Goal: Book appointment/travel/reservation

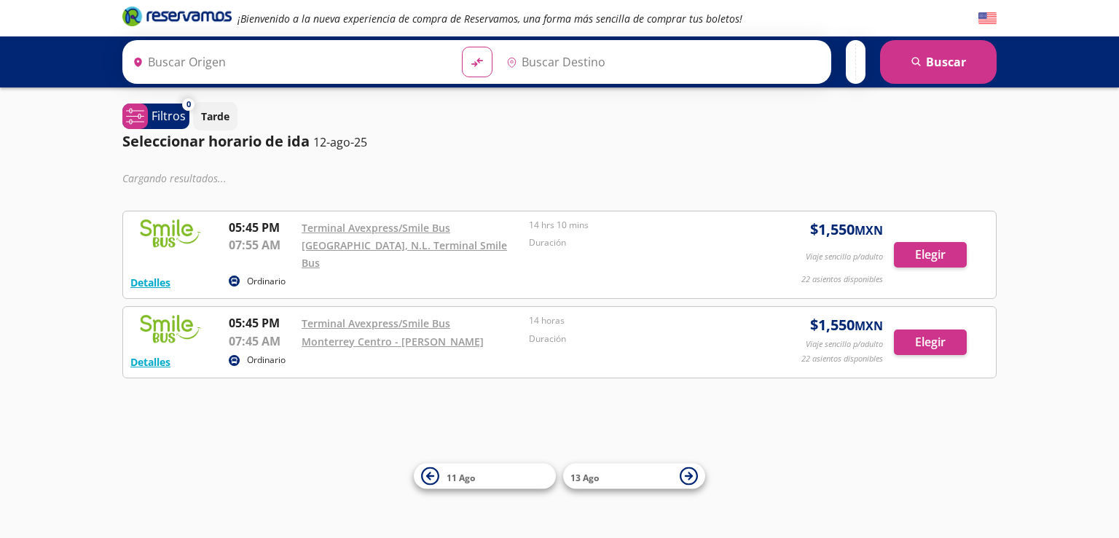
type input "[GEOGRAPHIC_DATA], [GEOGRAPHIC_DATA]"
type input "[GEOGRAPHIC_DATA], [GEOGRAPHIC_DATA][PERSON_NAME]"
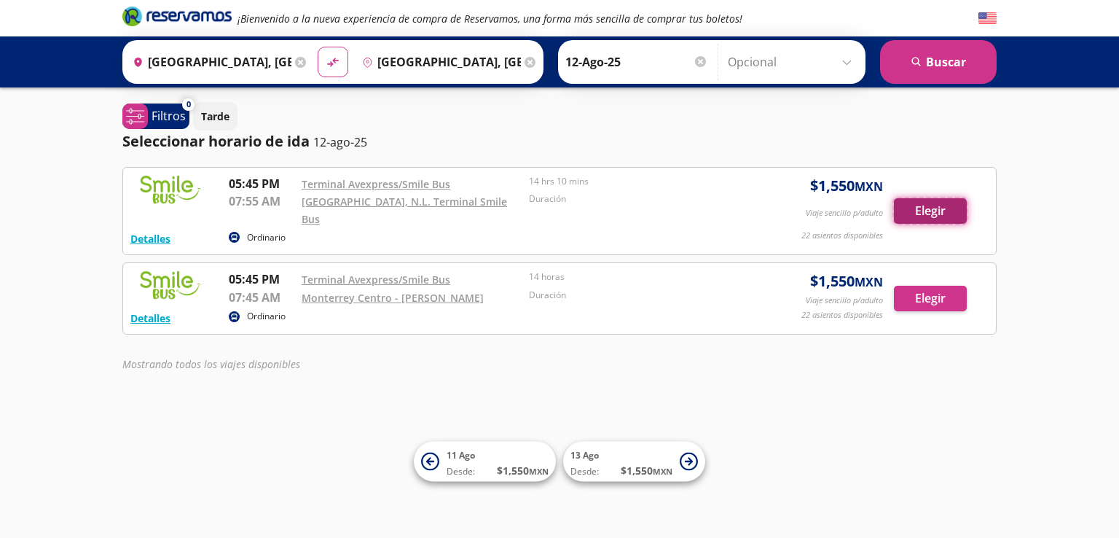
click at [921, 199] on button "Elegir" at bounding box center [930, 211] width 73 height 26
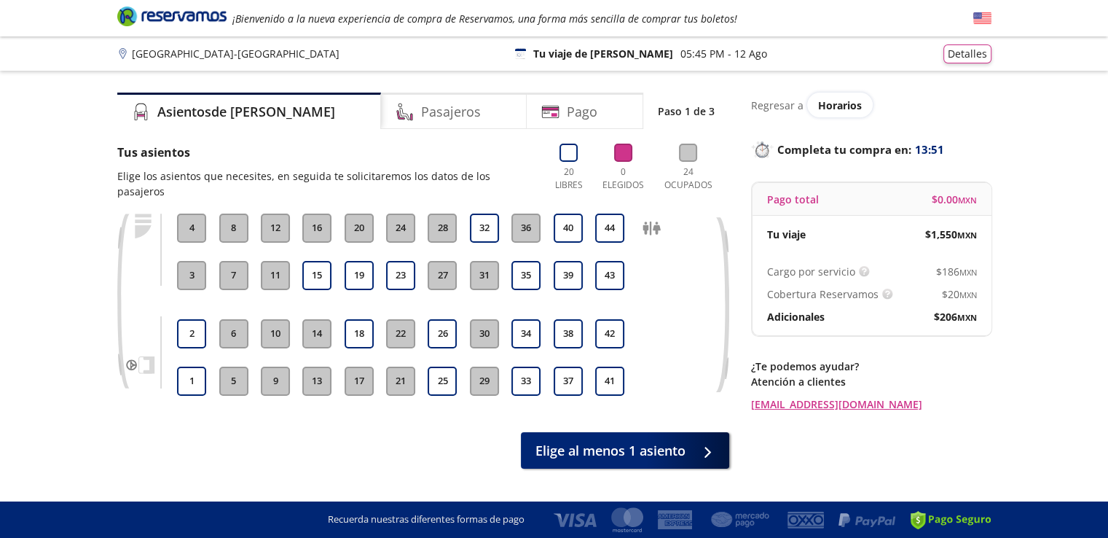
click at [315, 367] on button "13" at bounding box center [316, 381] width 29 height 29
click at [319, 319] on button "14" at bounding box center [316, 333] width 29 height 29
click at [965, 54] on button "Detalles" at bounding box center [968, 51] width 48 height 19
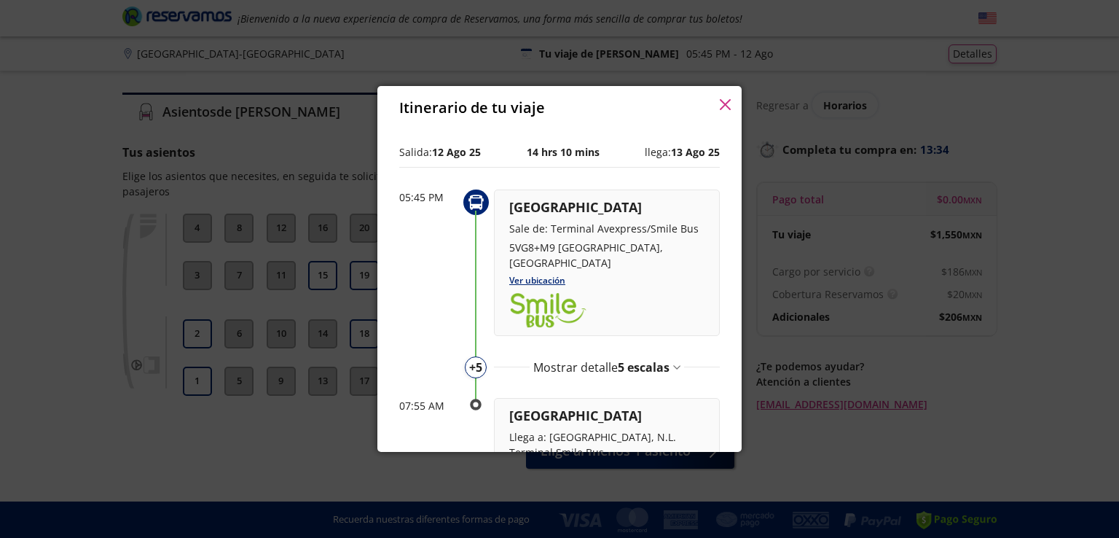
click at [729, 103] on icon "button" at bounding box center [725, 104] width 11 height 11
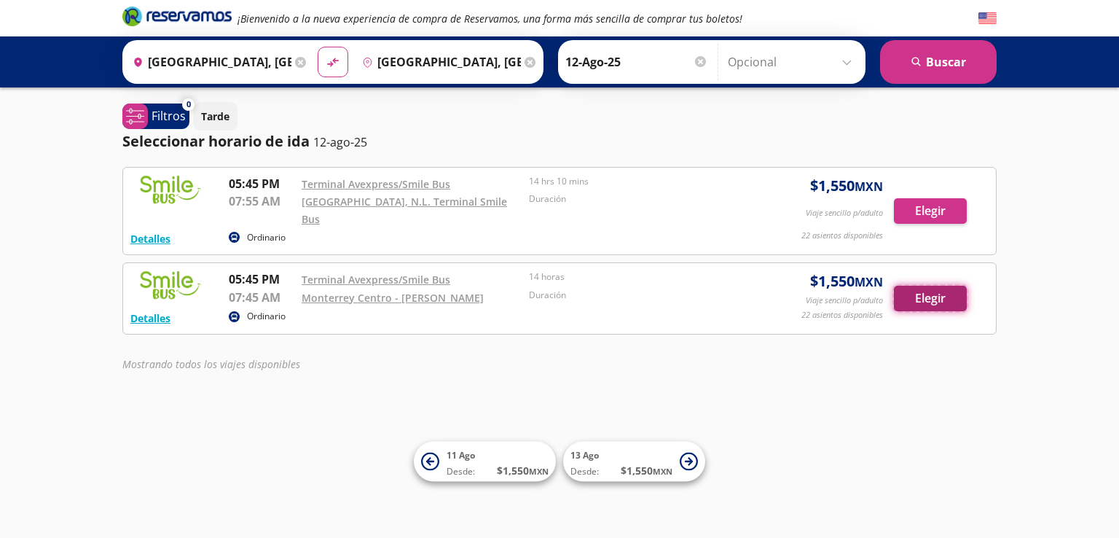
click at [923, 286] on button "Elegir" at bounding box center [930, 299] width 73 height 26
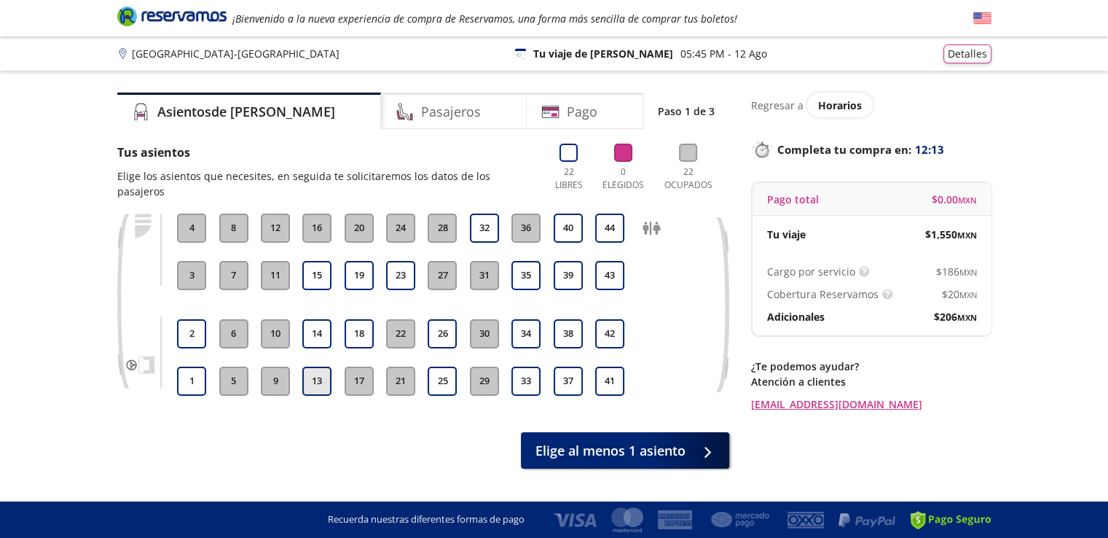
click at [312, 368] on button "13" at bounding box center [316, 381] width 29 height 29
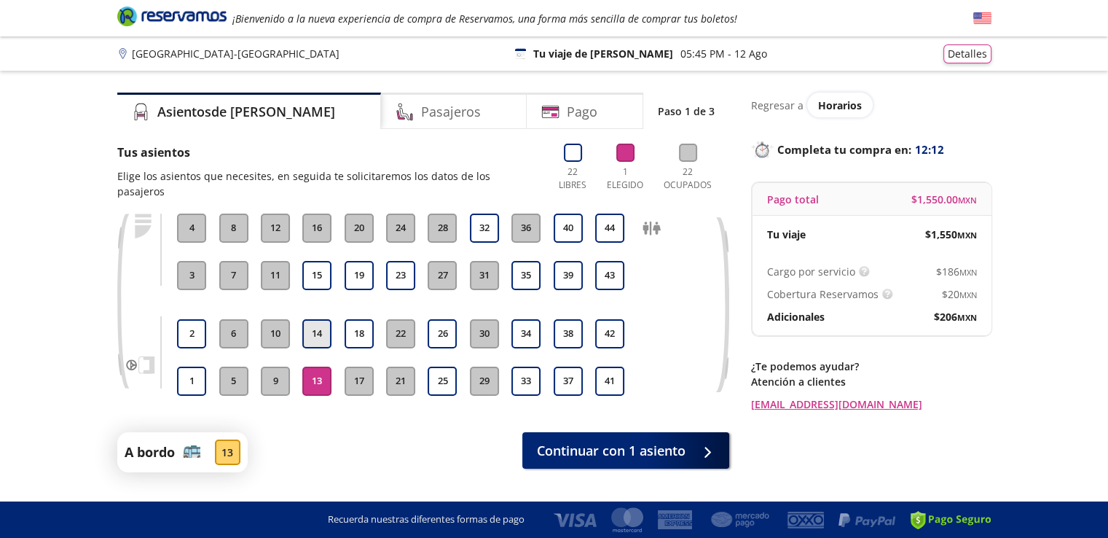
click at [318, 319] on button "14" at bounding box center [316, 333] width 29 height 29
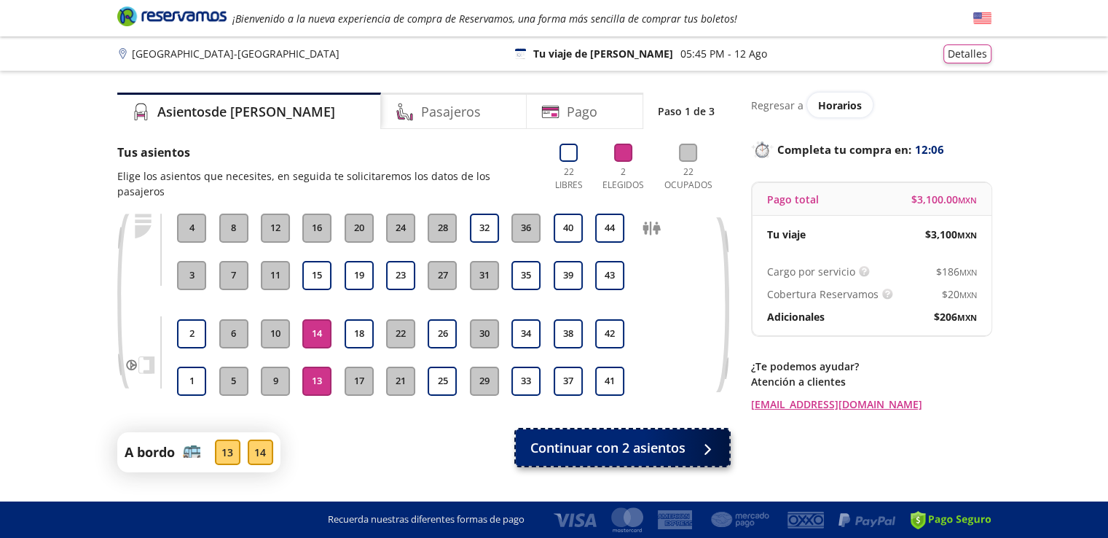
click at [595, 438] on span "Continuar con 2 asientos" at bounding box center [607, 448] width 155 height 20
